Goal: Contribute content: Contribute content

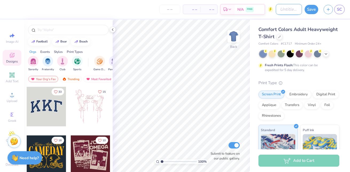
click at [290, 12] on input "Design Title" at bounding box center [288, 9] width 26 height 11
type input "Fall 2025 Rush Shirt"
click at [33, 64] on div "filter for Sorority" at bounding box center [33, 60] width 11 height 11
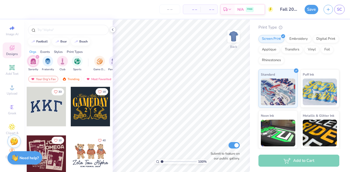
scroll to position [96, 0]
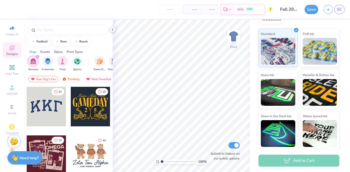
click at [111, 30] on icon at bounding box center [112, 29] width 4 height 4
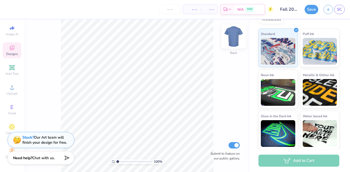
click at [230, 35] on img at bounding box center [233, 36] width 21 height 21
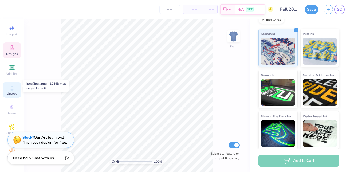
click at [12, 91] on span "Upload" at bounding box center [12, 93] width 11 height 4
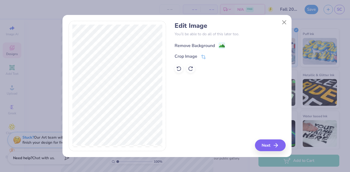
click at [185, 43] on div "Remove Background" at bounding box center [194, 45] width 40 height 6
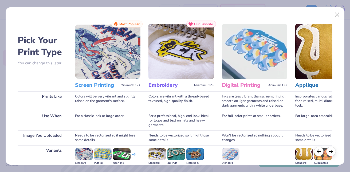
scroll to position [96, 0]
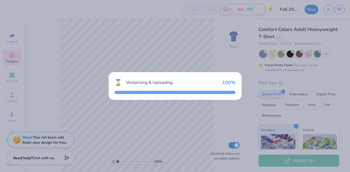
scroll to position [96, 0]
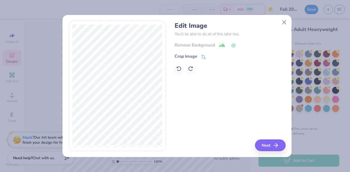
scroll to position [11, 0]
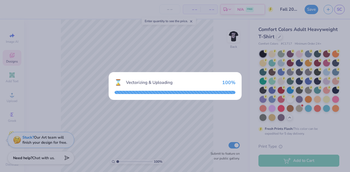
scroll to position [11, 0]
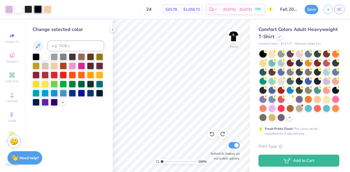
scroll to position [11, 0]
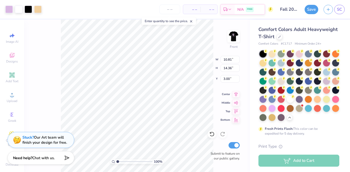
scroll to position [11, 0]
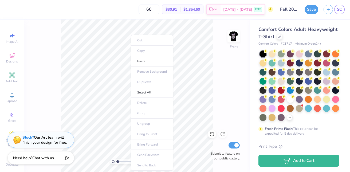
scroll to position [86, 0]
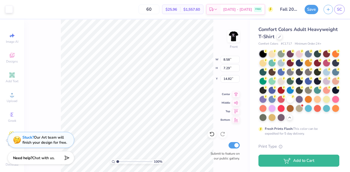
scroll to position [169, 0]
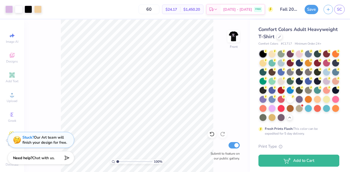
scroll to position [169, 0]
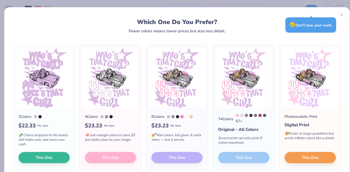
scroll to position [169, 0]
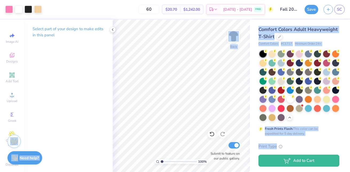
scroll to position [86, 0]
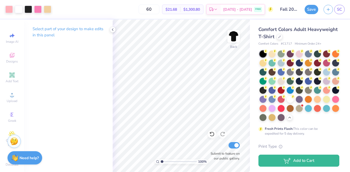
scroll to position [86, 0]
